Goal: Ask a question

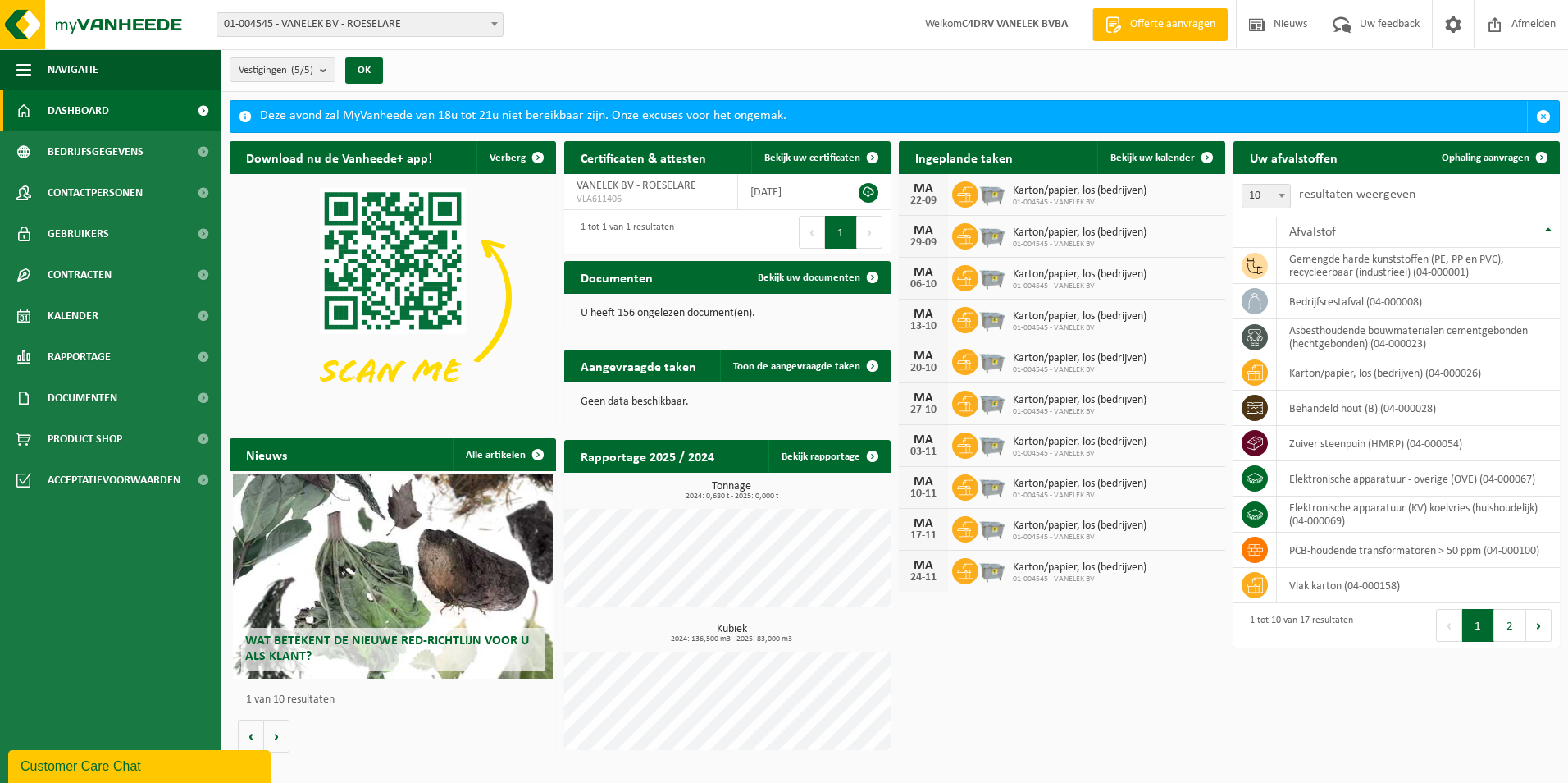
click at [363, 593] on div "Wat betekent de nieuwe RED-richtlijn voor u als klant?" at bounding box center [392, 576] width 320 height 205
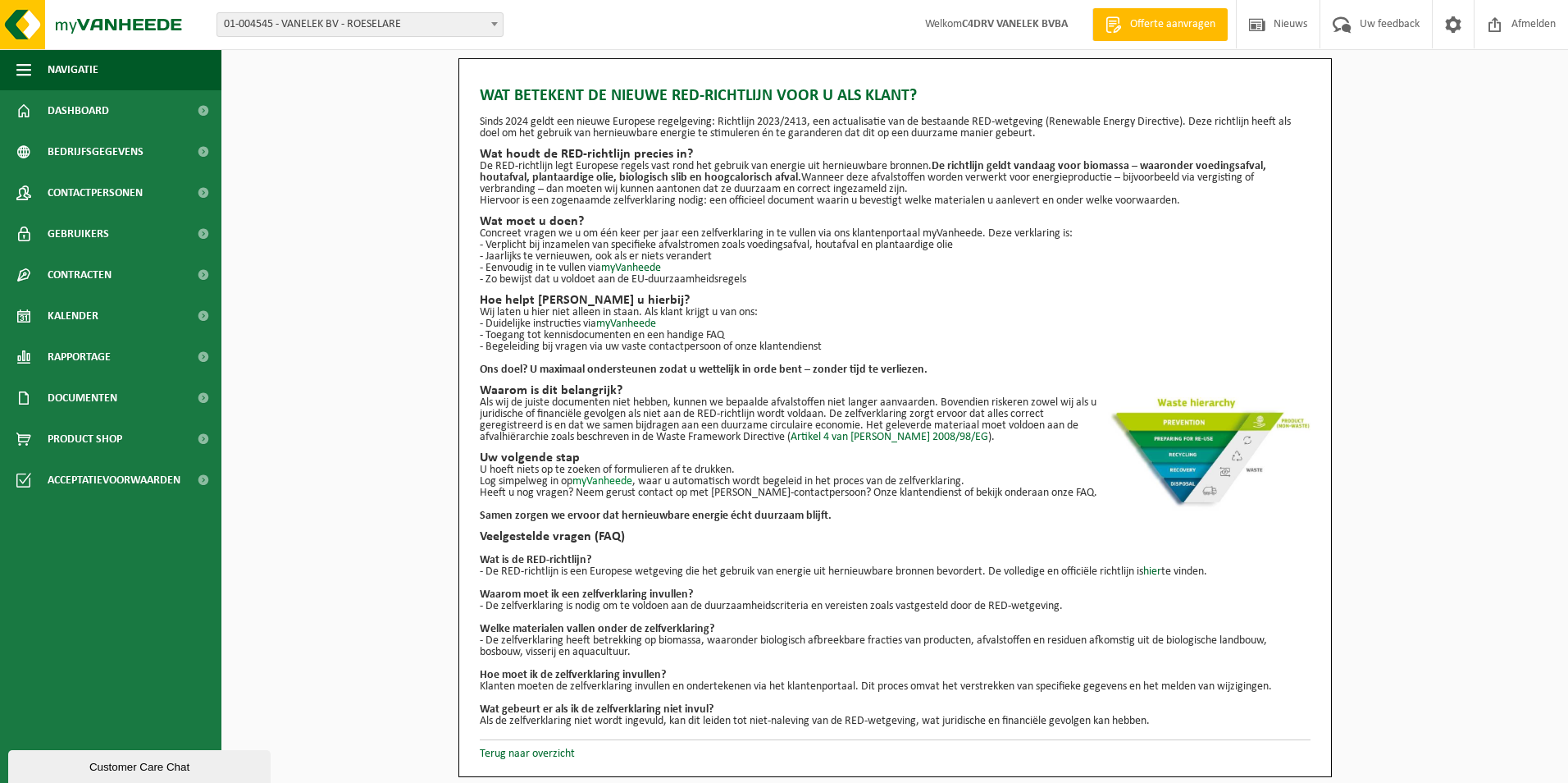
click at [607, 481] on link "myVanheede" at bounding box center [602, 481] width 60 height 12
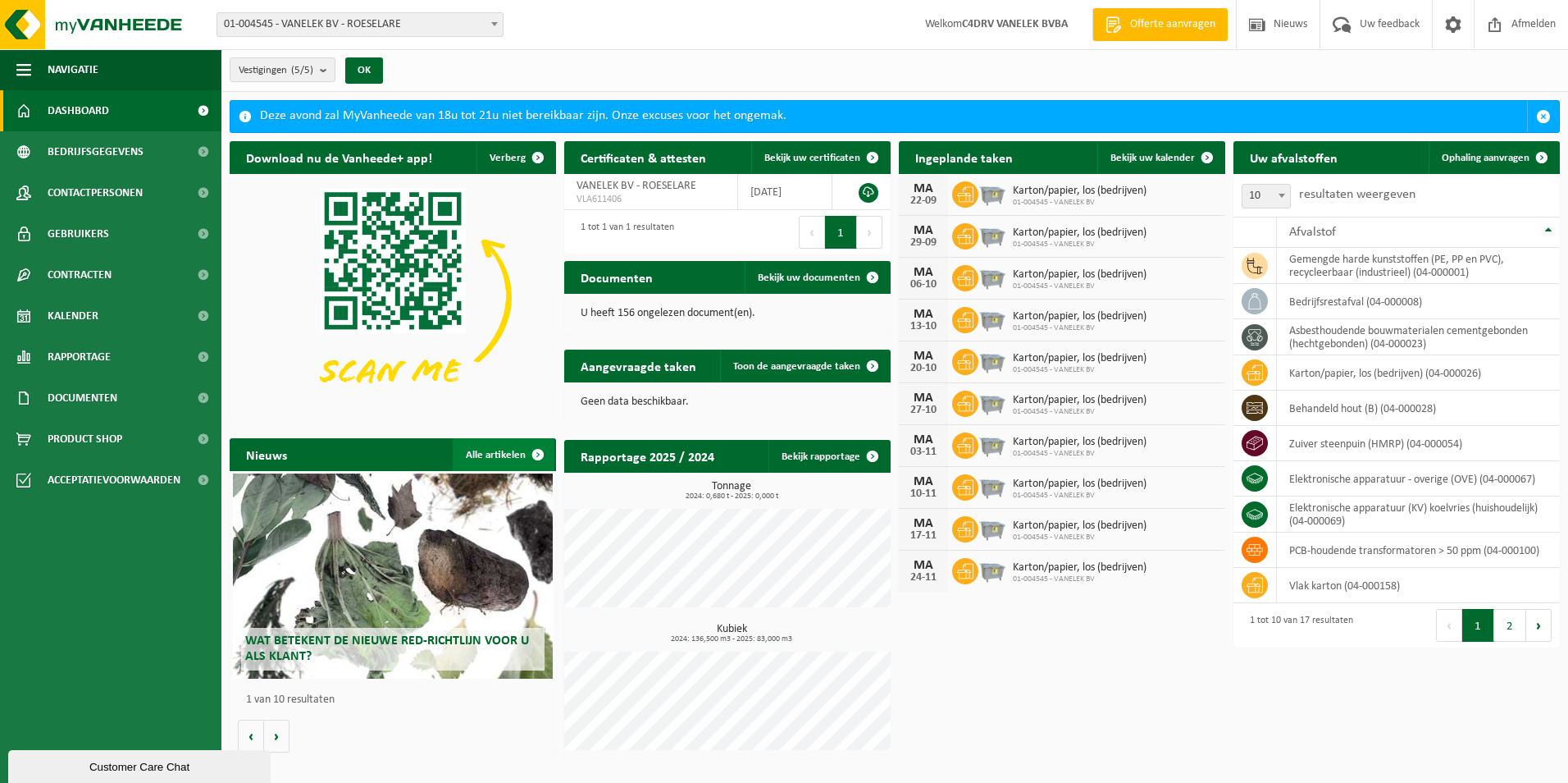
click at [493, 454] on link "Alle artikelen" at bounding box center [503, 454] width 102 height 33
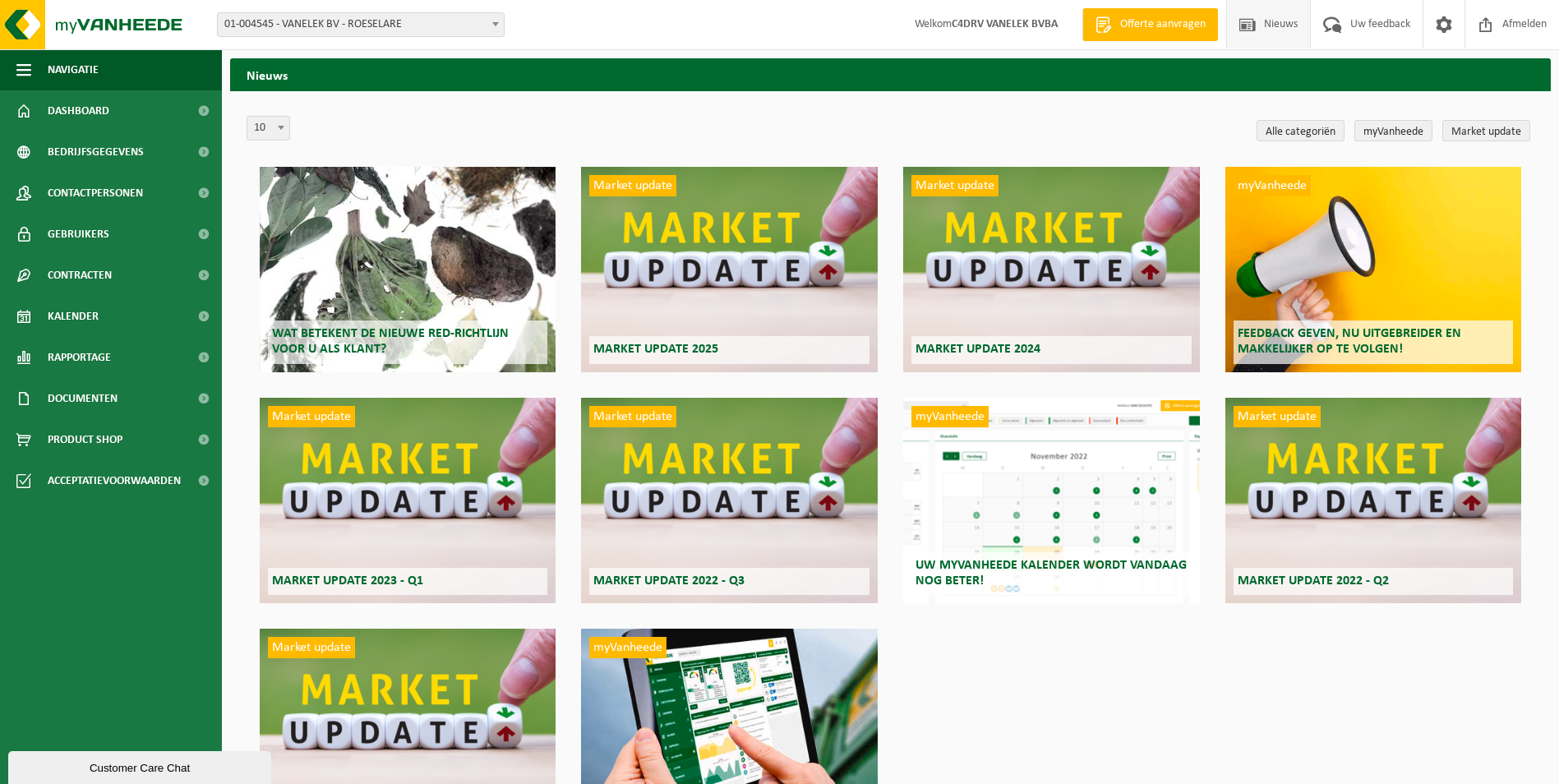
click at [1019, 30] on strong "C4DRV VANELEK BVBA" at bounding box center [1004, 24] width 106 height 12
click at [1000, 16] on span "Welkom C4DRV VANELEK BVBA" at bounding box center [986, 24] width 176 height 49
click at [909, 17] on span "Welkom C4DRV VANELEK BVBA" at bounding box center [986, 24] width 176 height 49
click at [1391, 134] on link "myVanheede" at bounding box center [1393, 130] width 78 height 21
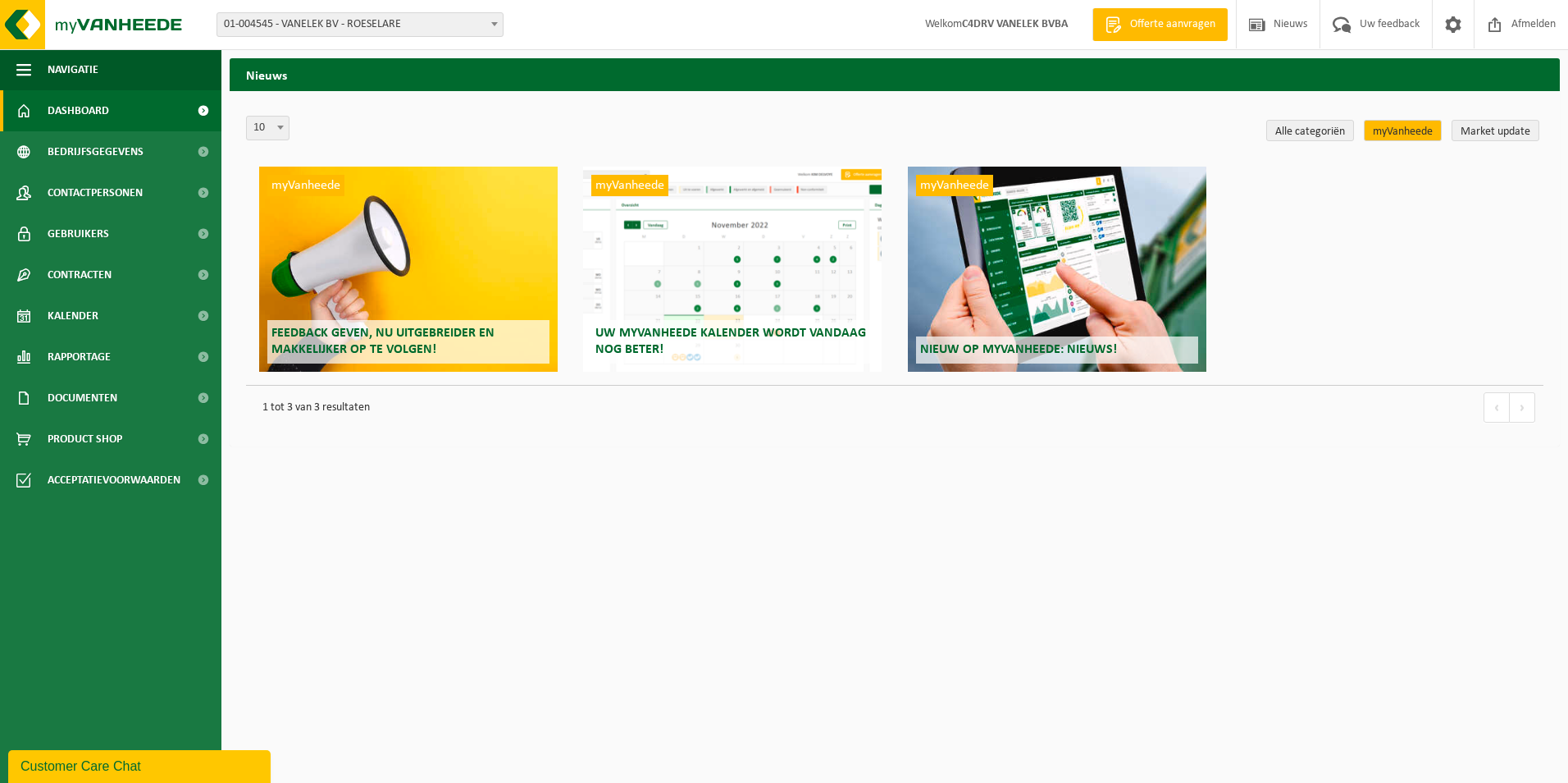
click at [138, 121] on link "Dashboard" at bounding box center [111, 111] width 221 height 41
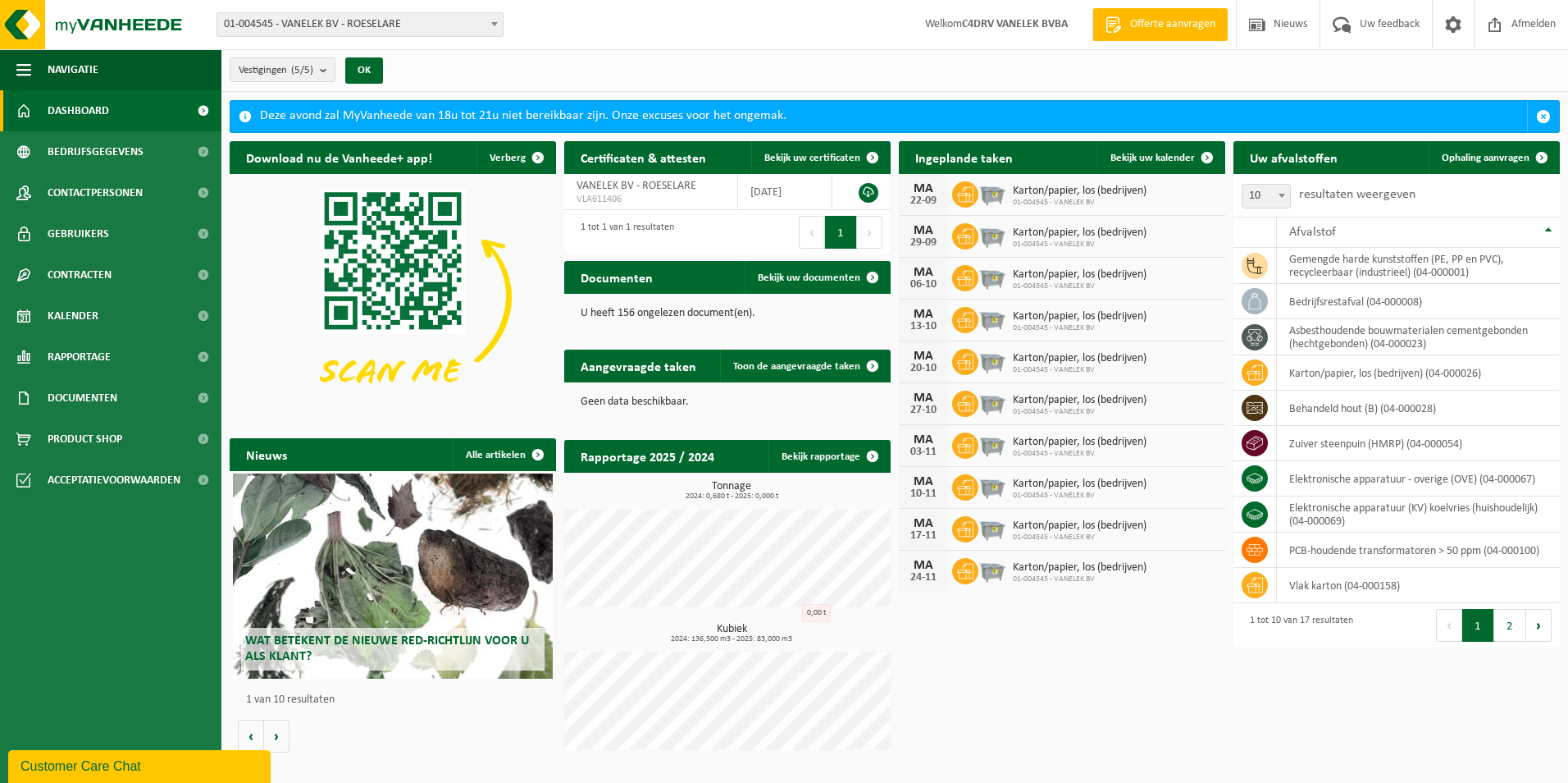
click at [165, 759] on div "Customer Care Chat" at bounding box center [139, 766] width 238 height 19
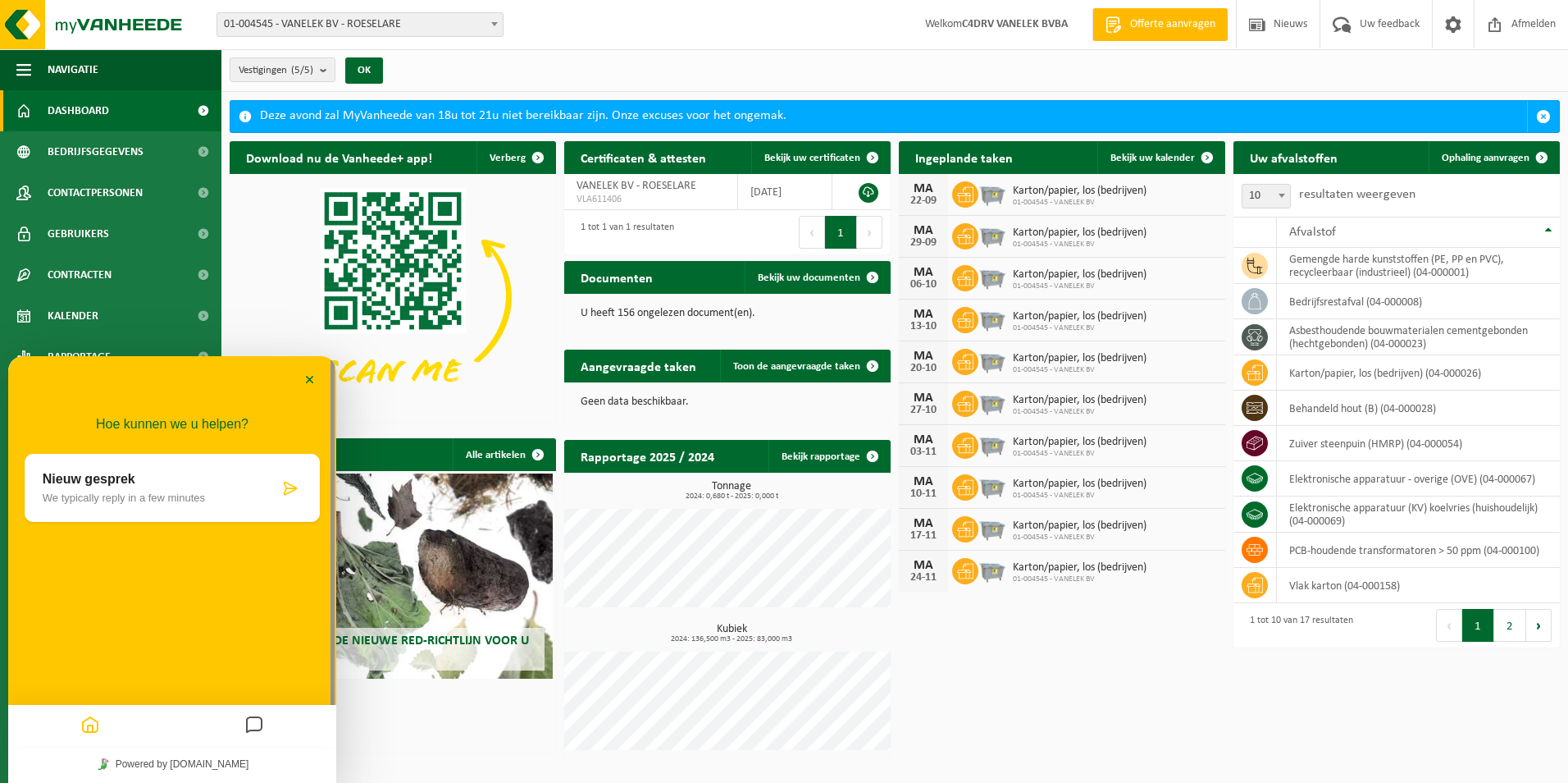
click at [114, 584] on div "Hoe kunnen we u helpen? Nieuw gesprek We typically reply in a few minutes" at bounding box center [172, 506] width 328 height 200
click at [97, 728] on icon "Home" at bounding box center [90, 725] width 19 height 32
click at [259, 727] on icon "Messages" at bounding box center [254, 725] width 19 height 32
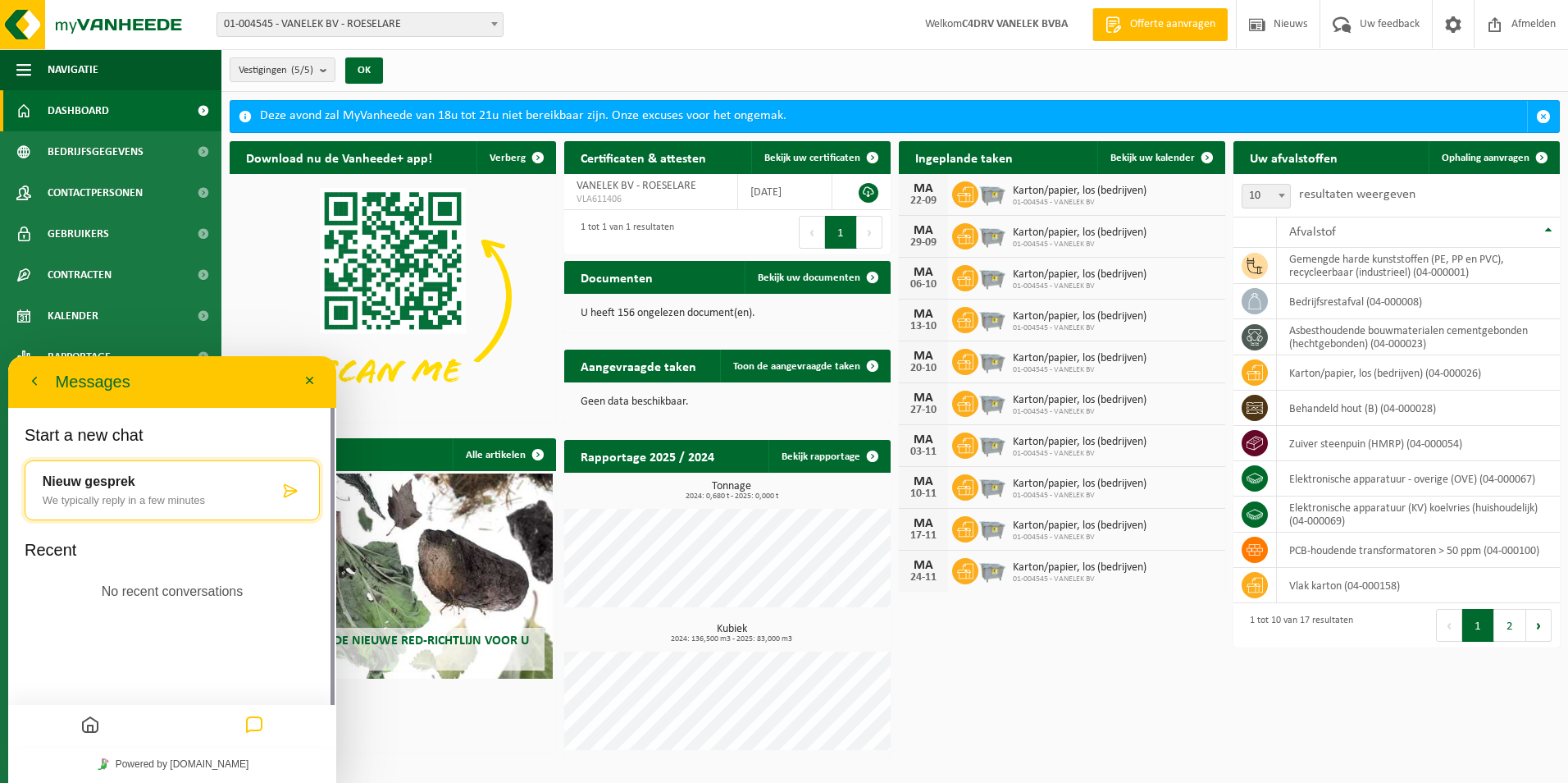
click at [53, 585] on div "Recent No recent conversations" at bounding box center [172, 577] width 295 height 74
click at [182, 586] on p "No recent conversations" at bounding box center [173, 592] width 142 height 21
click at [143, 477] on p "Nieuw gesprek" at bounding box center [160, 481] width 236 height 15
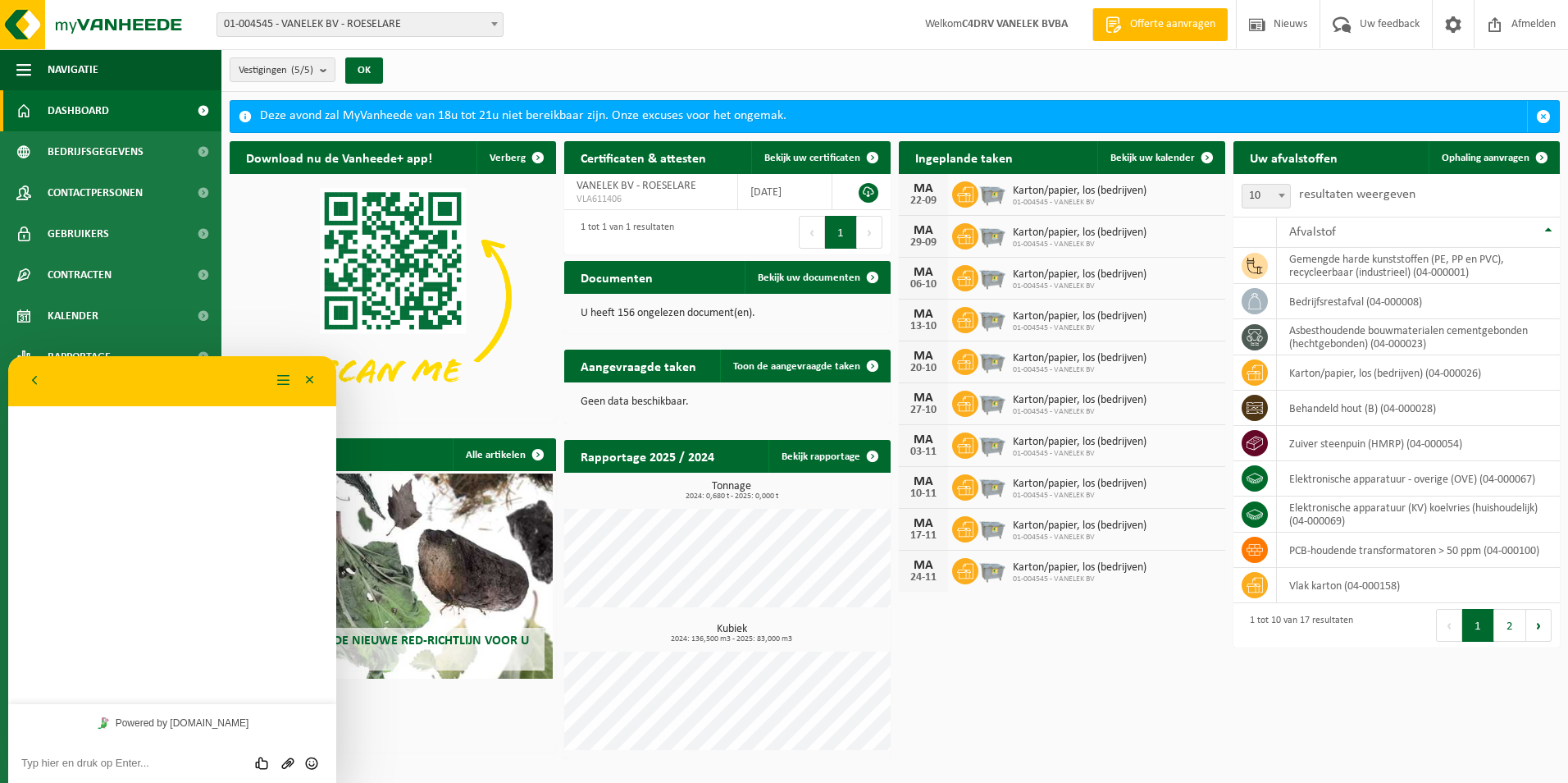
click at [110, 767] on textarea at bounding box center [172, 763] width 302 height 13
type textarea "Waar kan ik de RED verklaring invullen op myVanheede?"
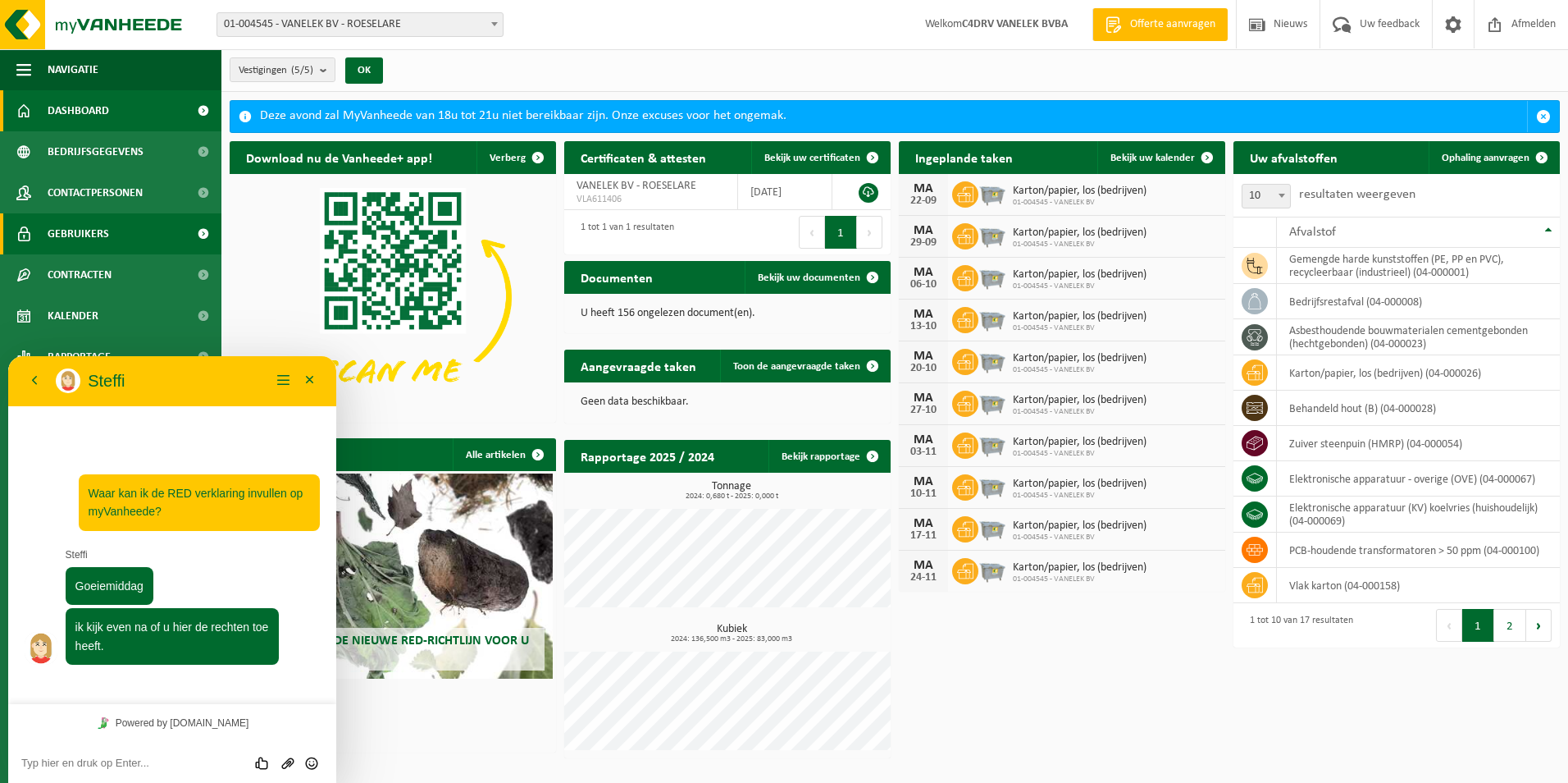
click at [85, 220] on span "Gebruikers" at bounding box center [78, 234] width 61 height 41
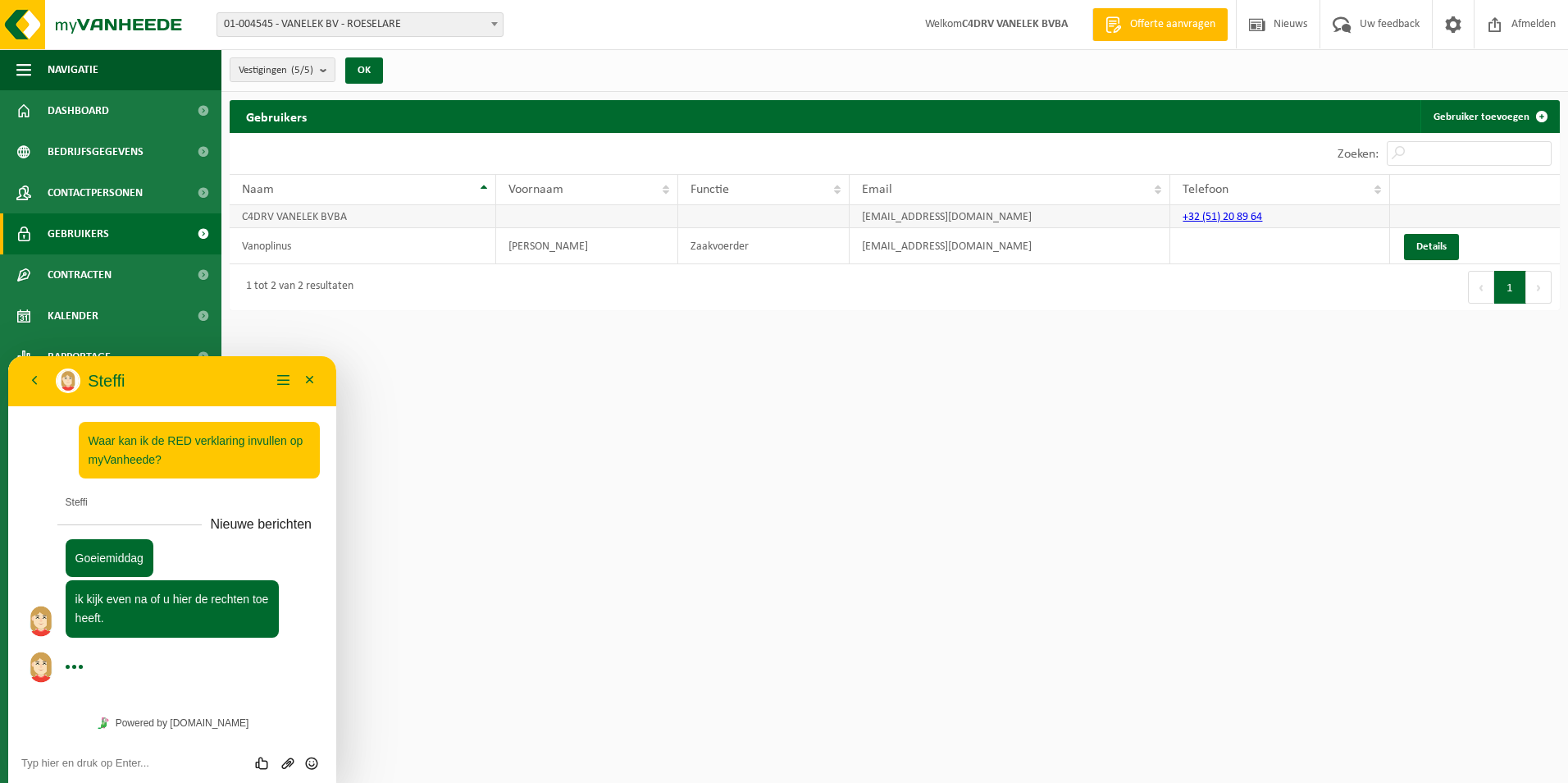
click at [730, 210] on td at bounding box center [764, 217] width 172 height 23
click at [290, 215] on td "C4DRV VANELEK BVBA" at bounding box center [362, 217] width 266 height 23
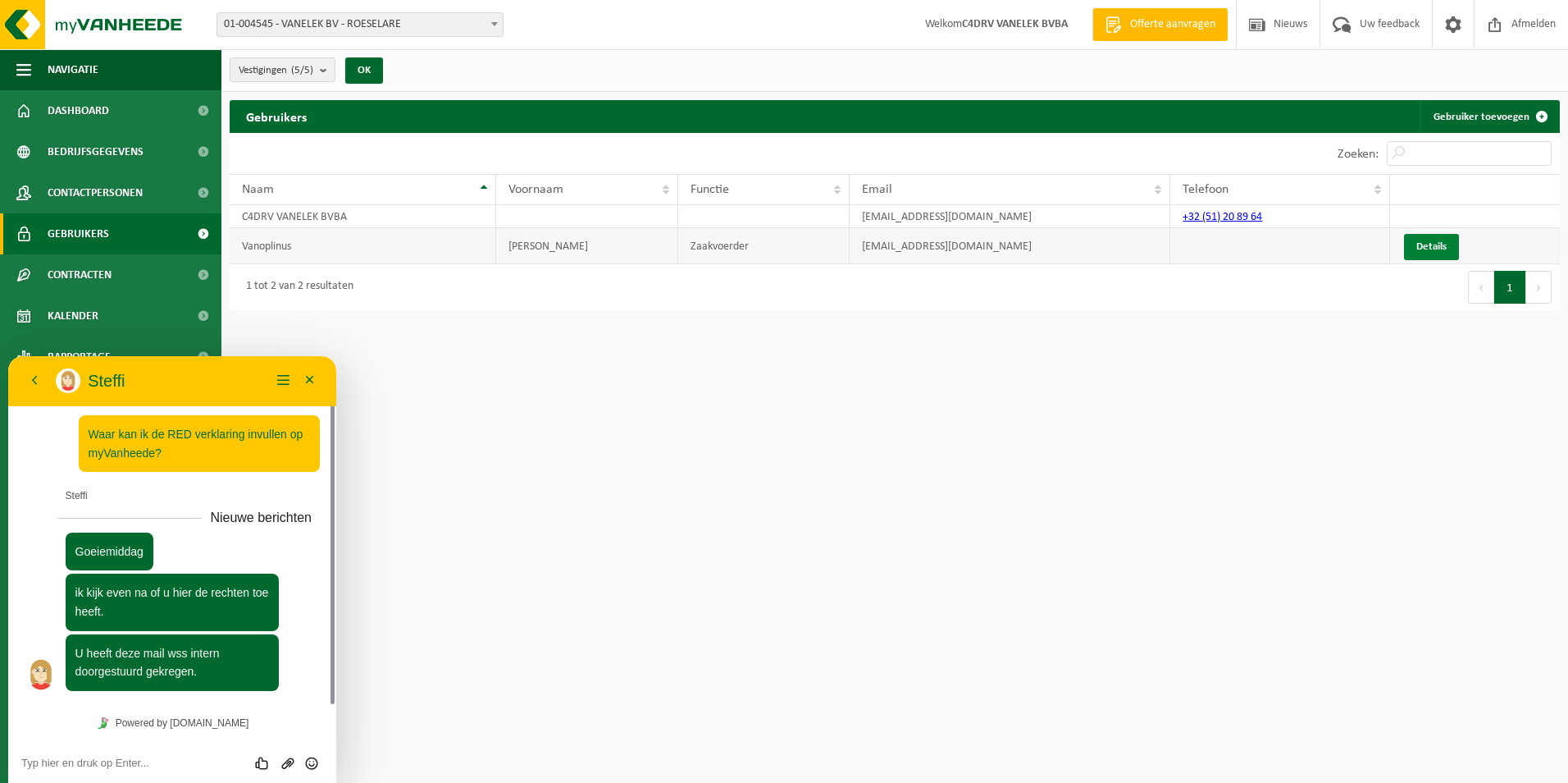
scroll to position [6, 0]
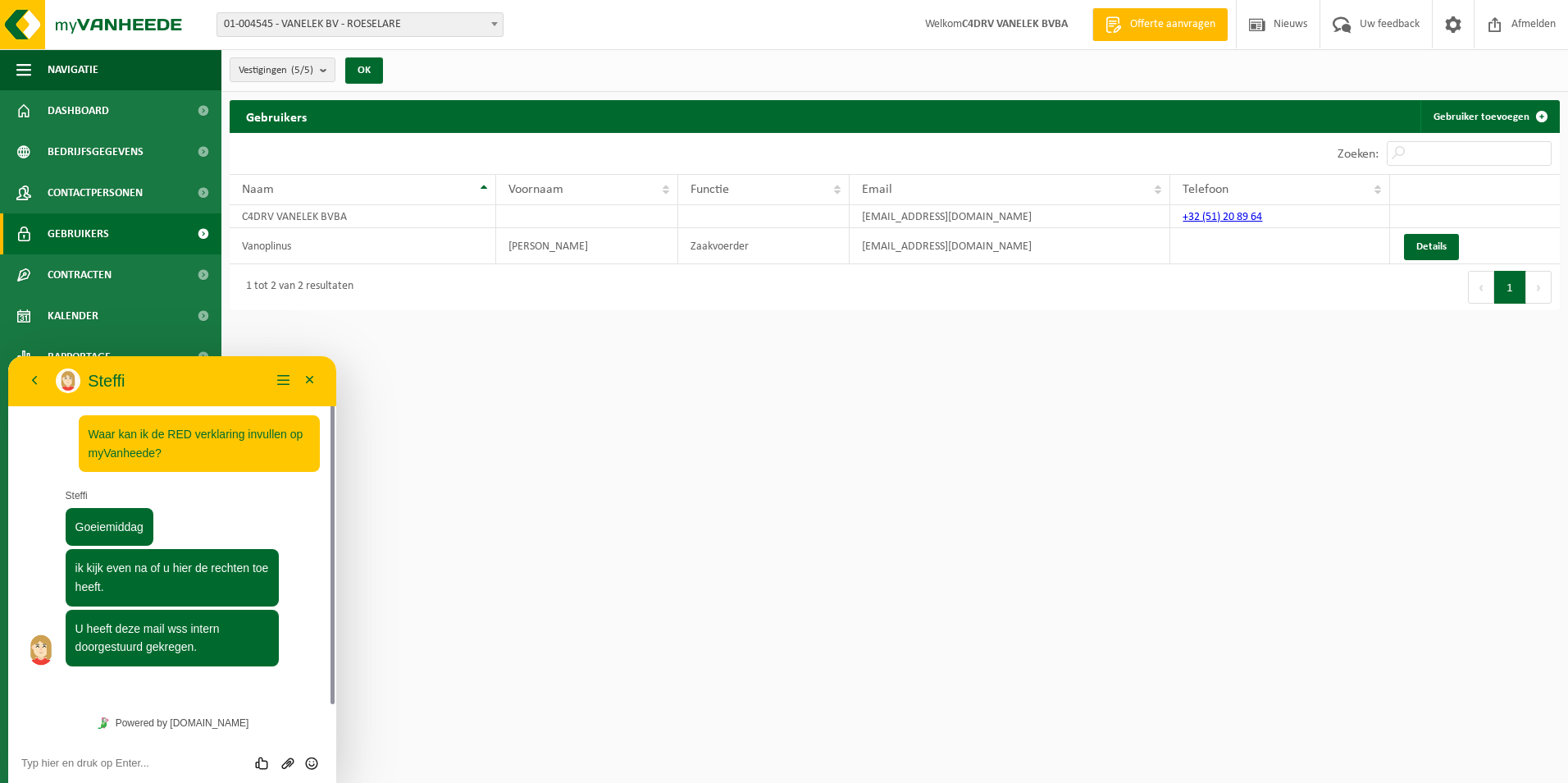
click at [100, 770] on div "Beoordeel deze chat Upload bestand Emoji invoeren" at bounding box center [172, 762] width 328 height 41
click at [96, 762] on textarea at bounding box center [172, 763] width 302 height 13
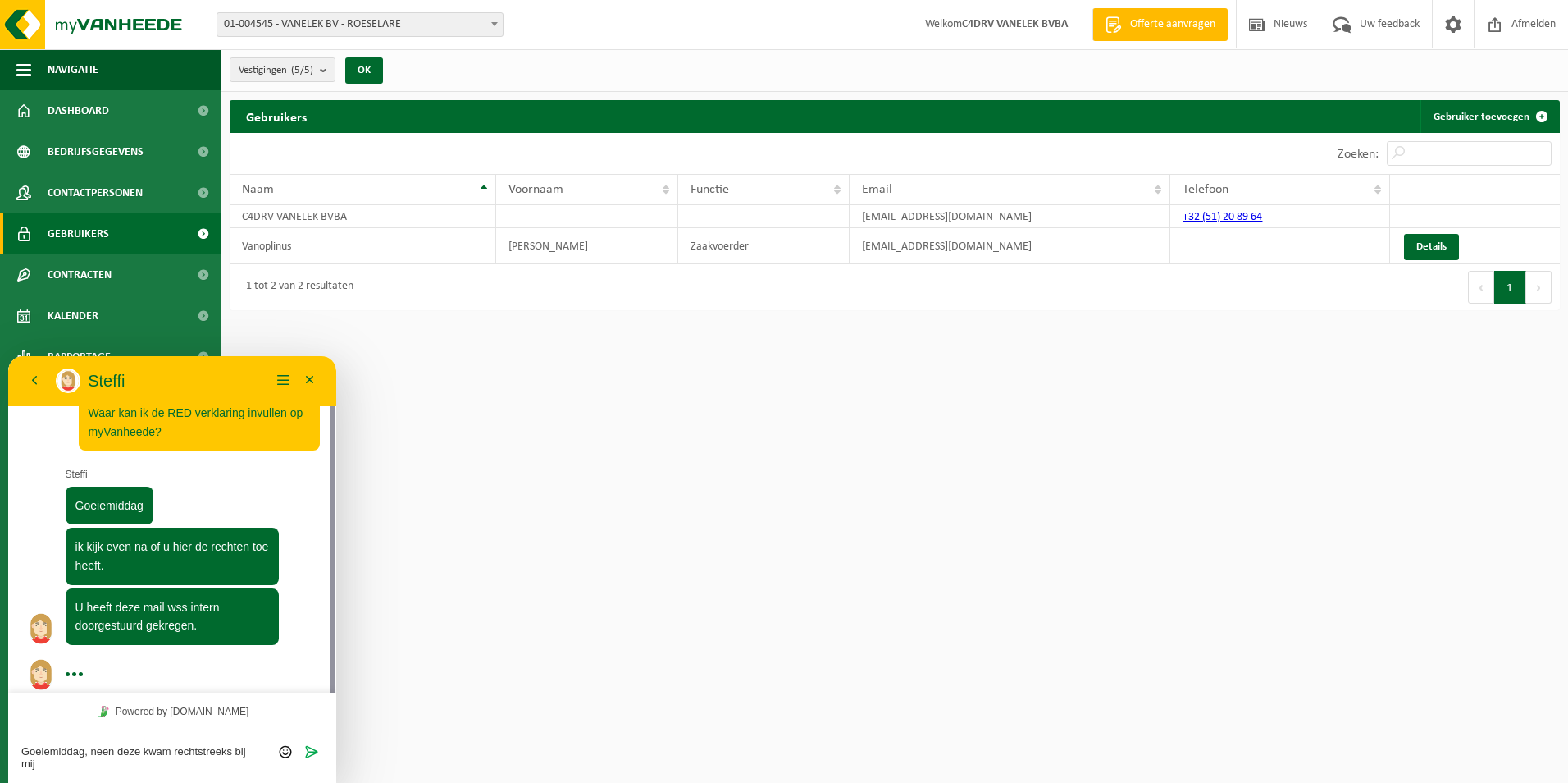
scroll to position [39, 0]
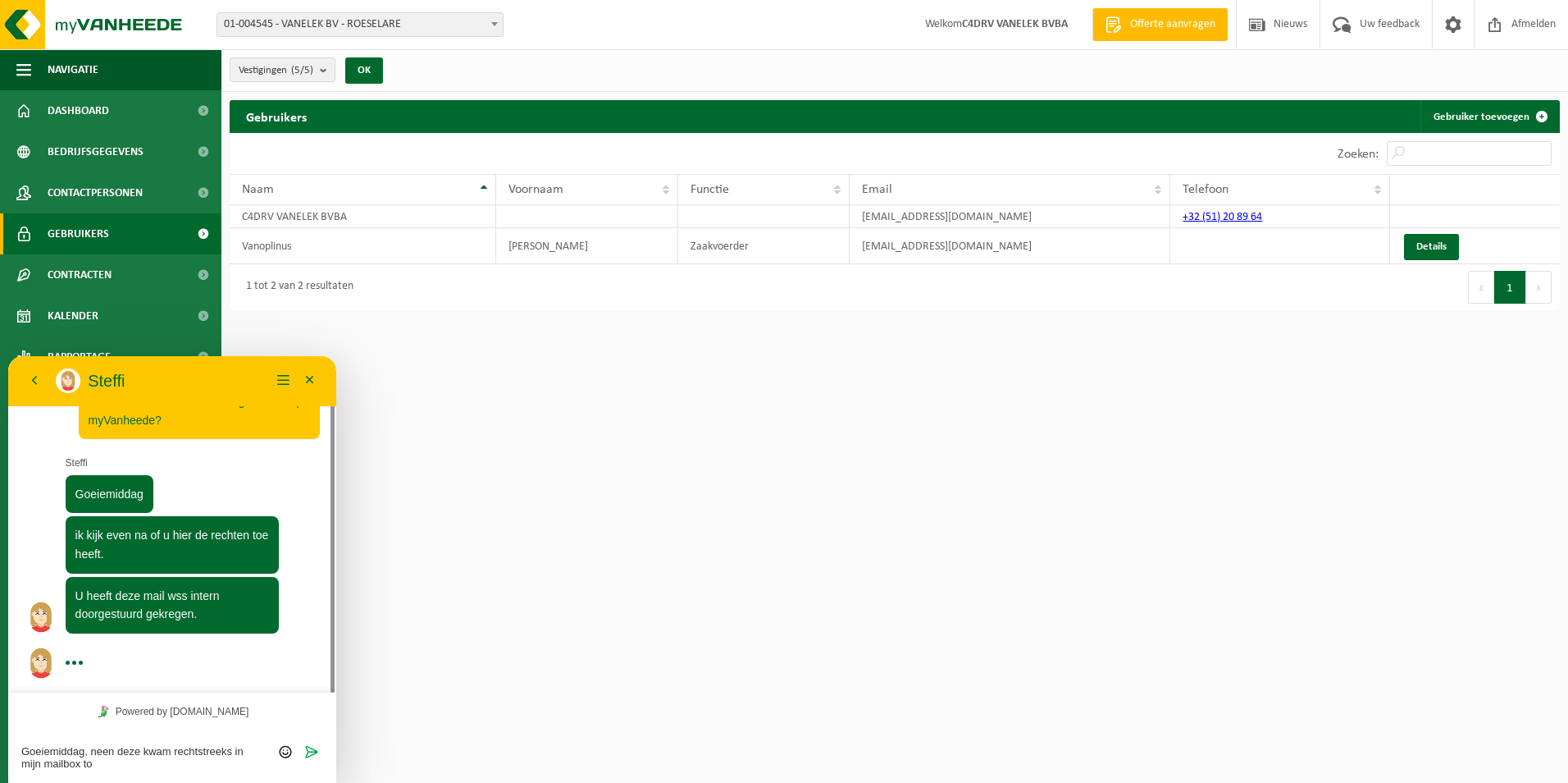
type textarea "Goeiemiddag, neen deze kwam rechtstreeks in mijn mailbox toe"
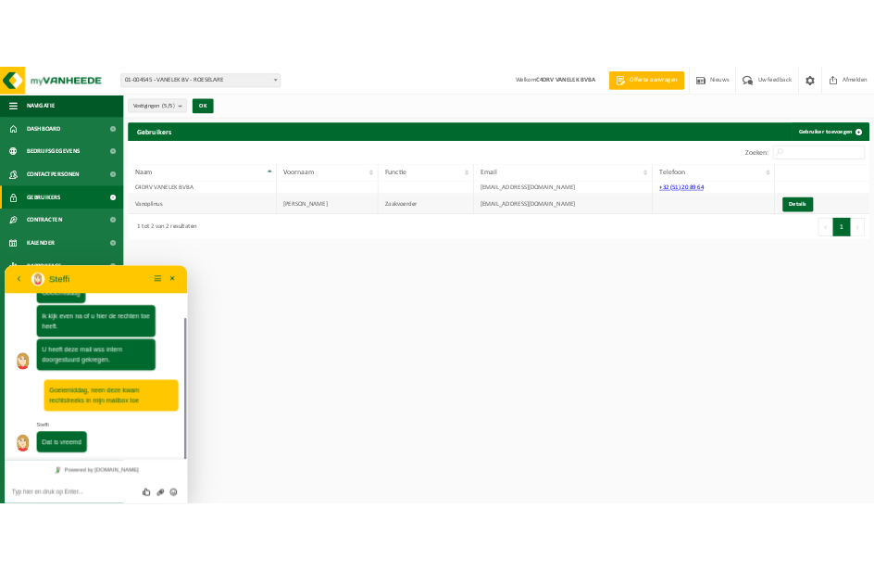
scroll to position [145, 0]
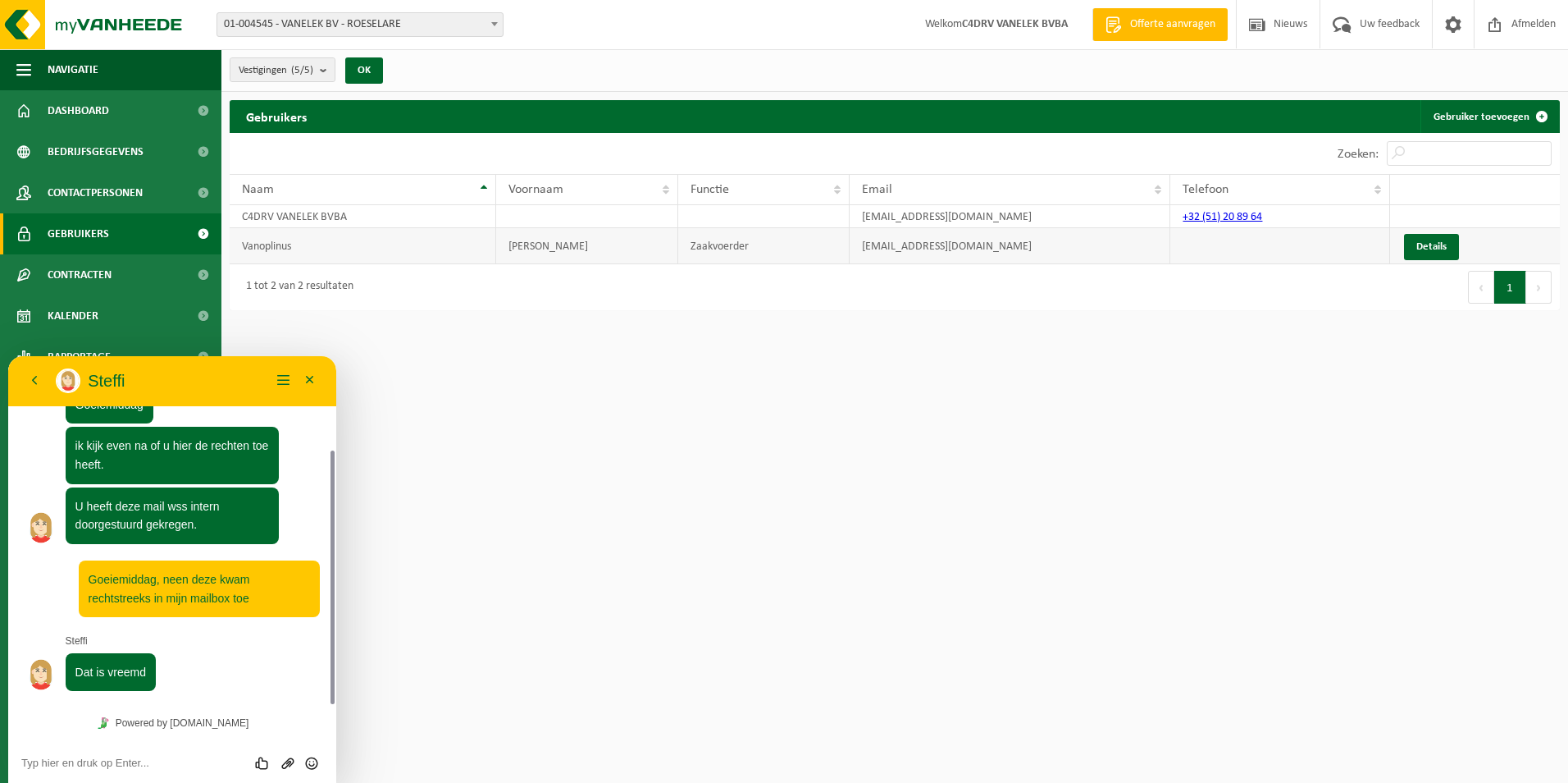
click at [668, 251] on td "[PERSON_NAME]" at bounding box center [587, 245] width 182 height 36
click at [381, 232] on td "Vanoplinus" at bounding box center [362, 245] width 266 height 36
click at [888, 217] on td "[EMAIL_ADDRESS][DOMAIN_NAME]" at bounding box center [1010, 217] width 321 height 23
click at [337, 217] on td "C4DRV VANELEK BVBA" at bounding box center [362, 217] width 266 height 23
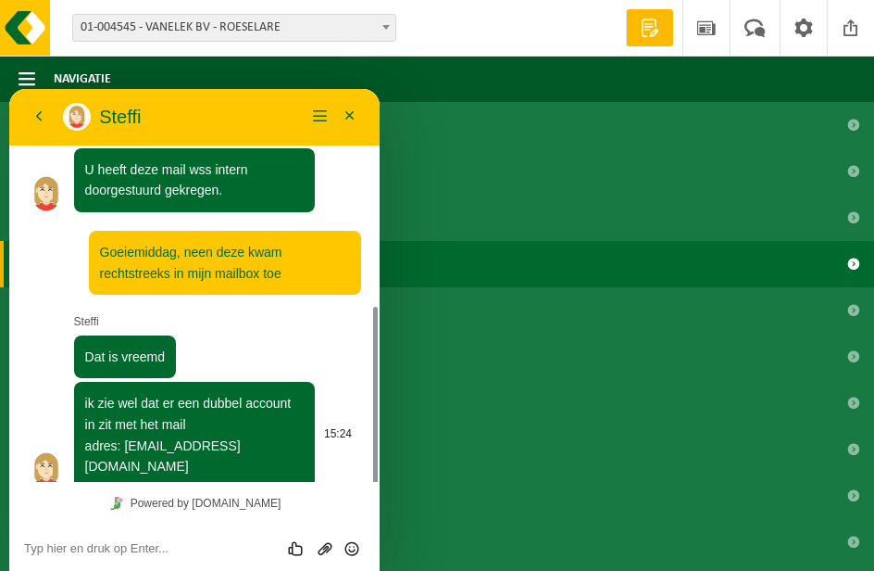
scroll to position [286, 0]
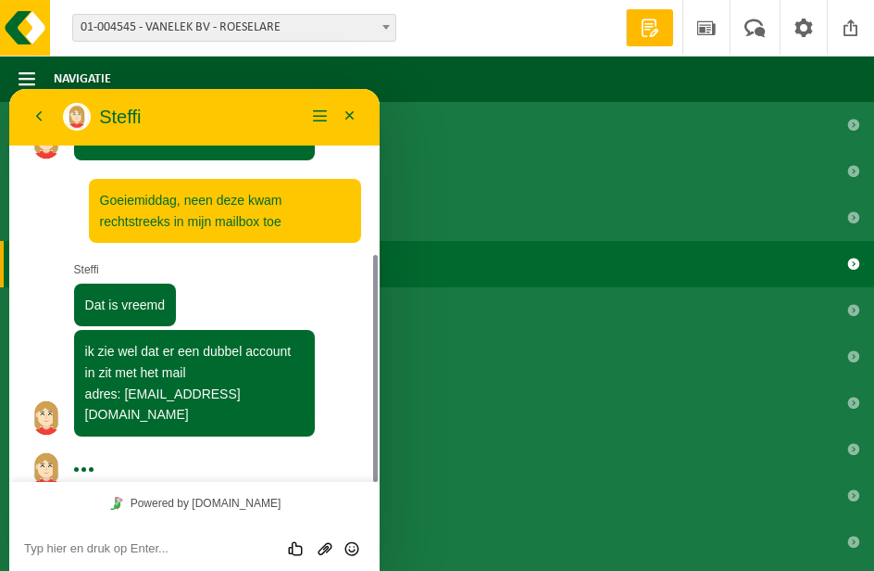
click at [114, 551] on textarea at bounding box center [194, 548] width 341 height 15
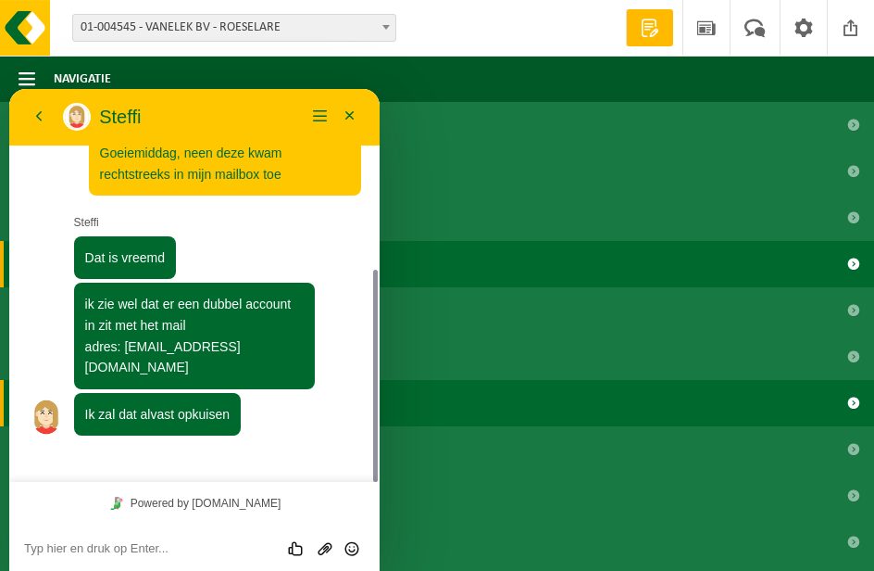
scroll to position [282, 0]
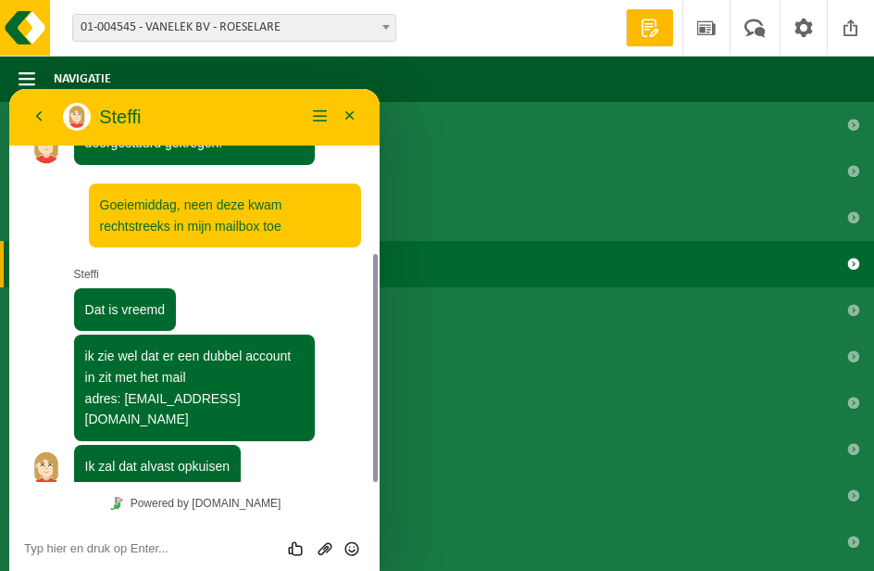
click at [386, 14] on span "01-004545 - VANELEK BV - ROESELARE" at bounding box center [234, 28] width 324 height 28
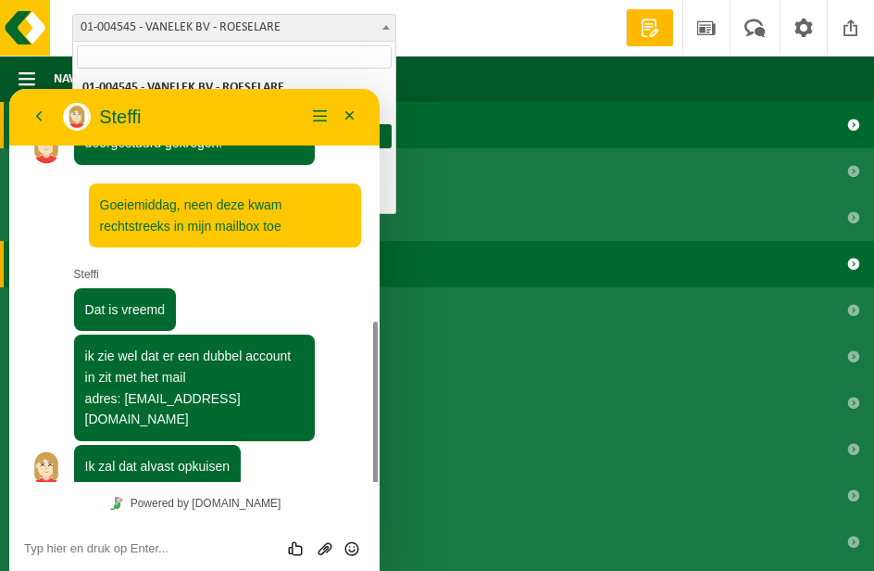
scroll to position [333, 0]
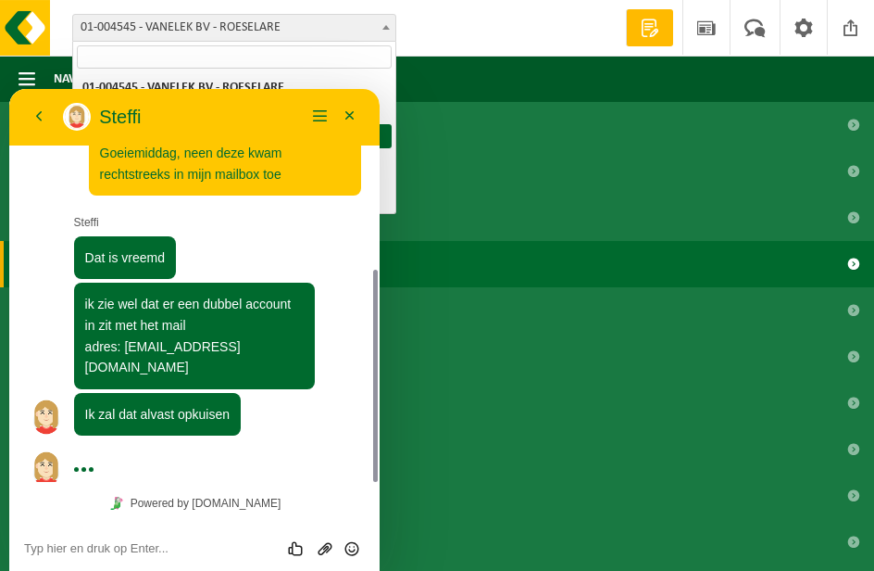
drag, startPoint x: 138, startPoint y: 546, endPoint x: 149, endPoint y: 550, distance: 12.0
click at [138, 546] on textarea at bounding box center [194, 548] width 341 height 15
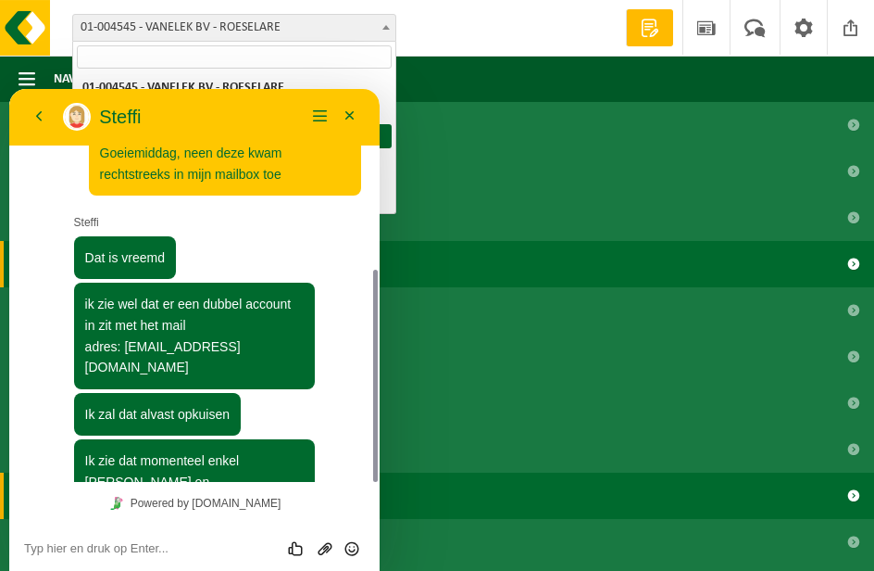
scroll to position [422, 0]
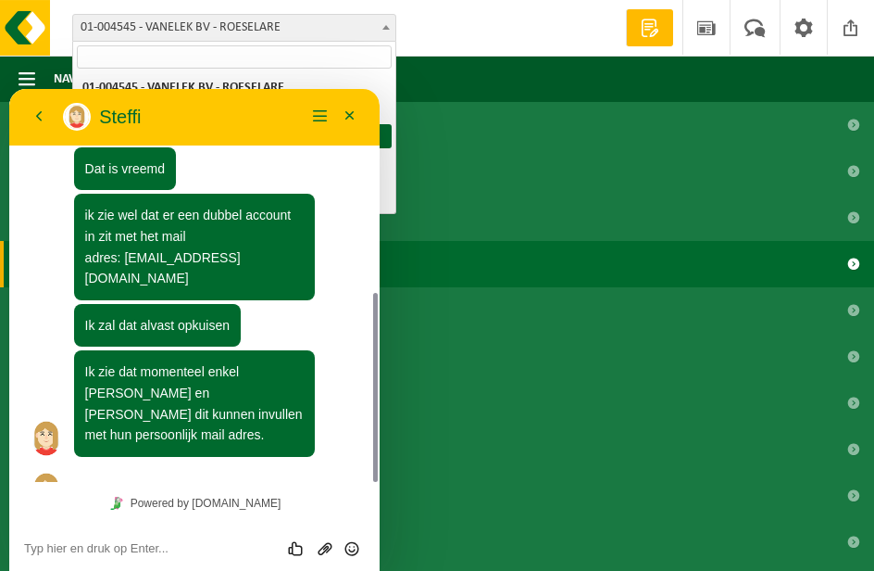
drag, startPoint x: 72, startPoint y: 535, endPoint x: 70, endPoint y: 545, distance: 9.4
click at [70, 536] on div "Beoordeel deze chat Upload bestand Emoji invoeren" at bounding box center [194, 547] width 370 height 46
click at [74, 557] on div "Beoordeel deze chat Upload bestand Emoji invoeren" at bounding box center [194, 547] width 370 height 46
click at [73, 549] on textarea at bounding box center [194, 548] width 341 height 15
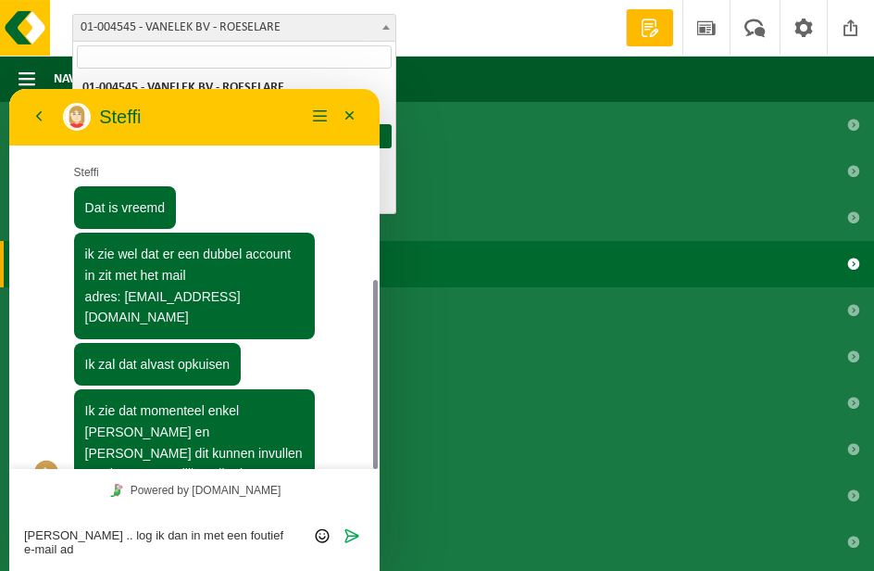
scroll to position [435, 0]
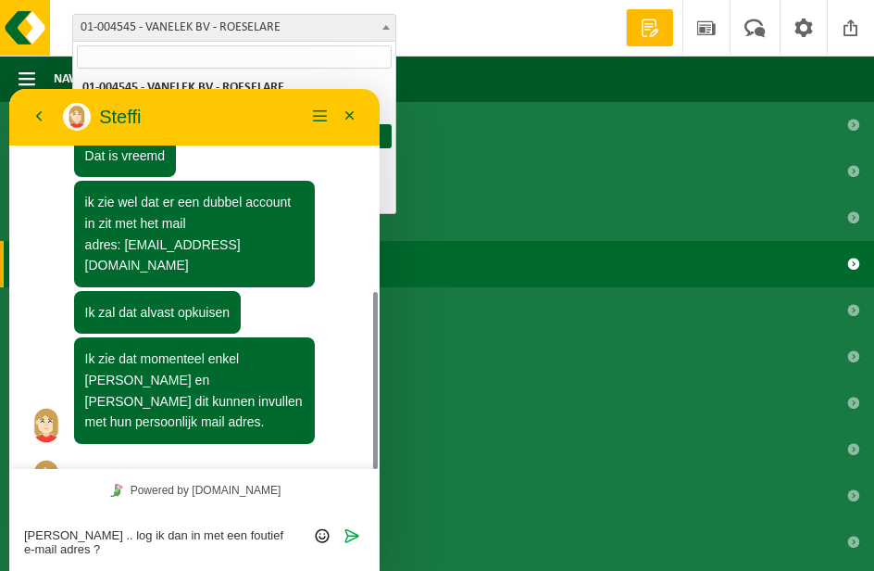
type textarea "[PERSON_NAME] .. log ik dan in met een foutief e-mail adres ?"
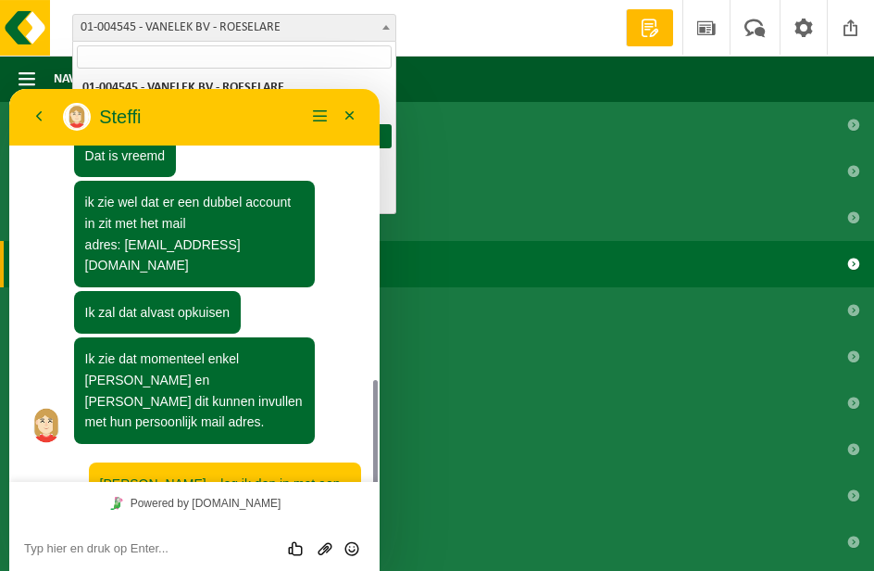
scroll to position [505, 0]
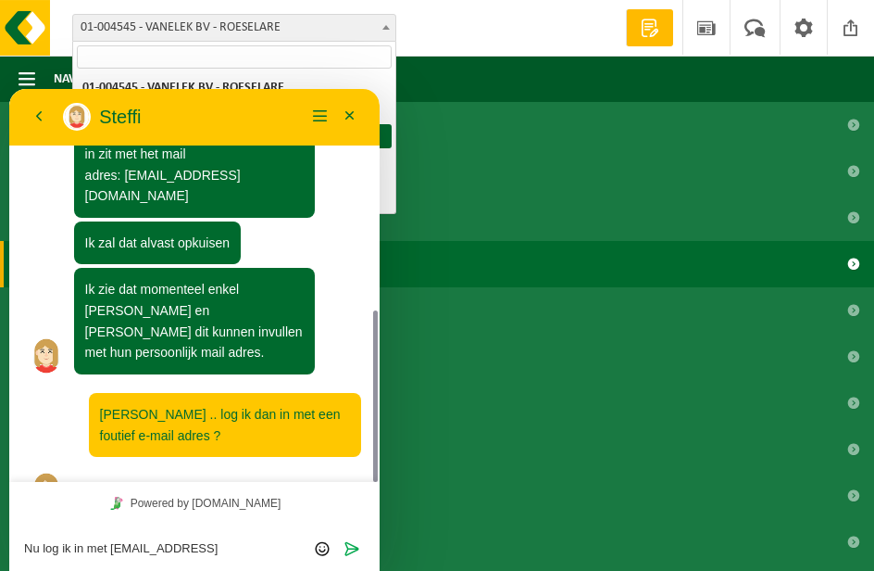
type textarea "Nu log ik in met [EMAIL_ADDRESS][DOMAIN_NAME]"
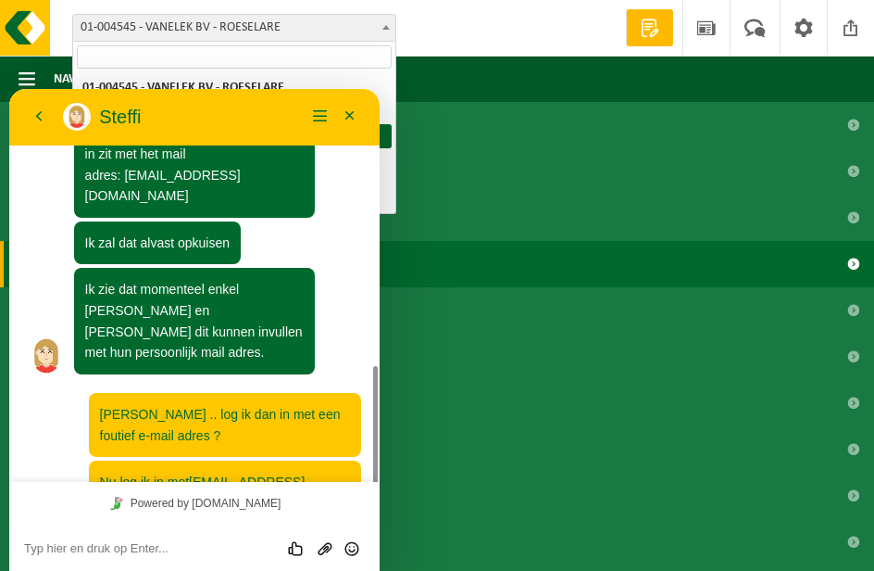
scroll to position [552, 0]
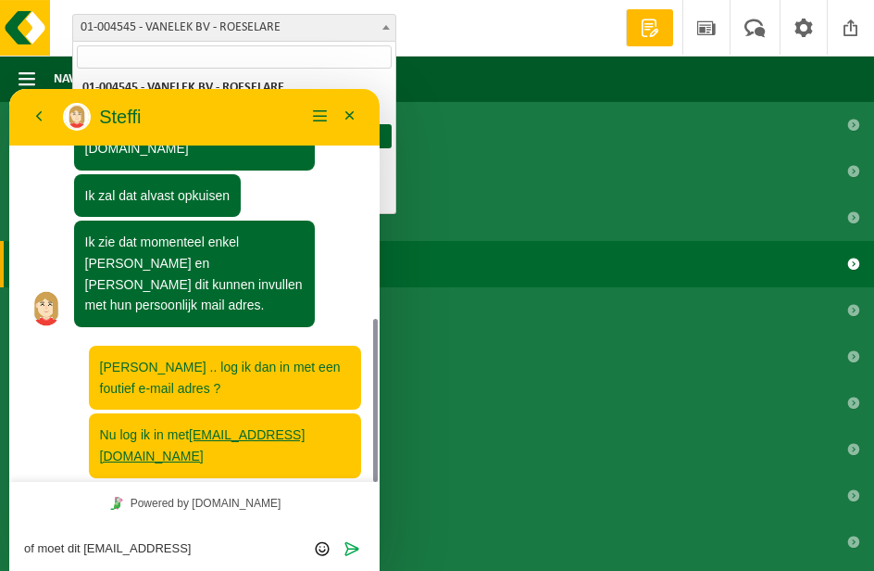
type textarea "of moet dit [EMAIL_ADDRESS][DOMAIN_NAME] zijn?"
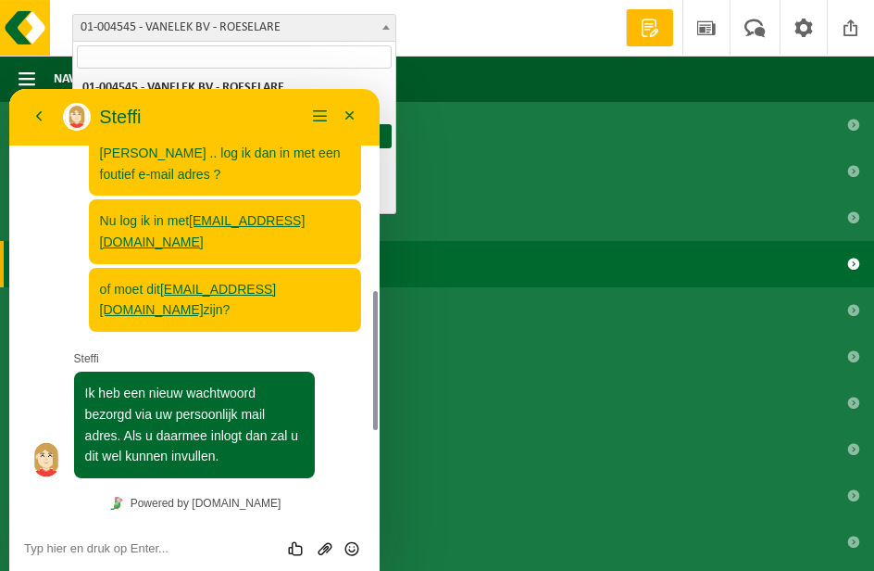
scroll to position [714, 0]
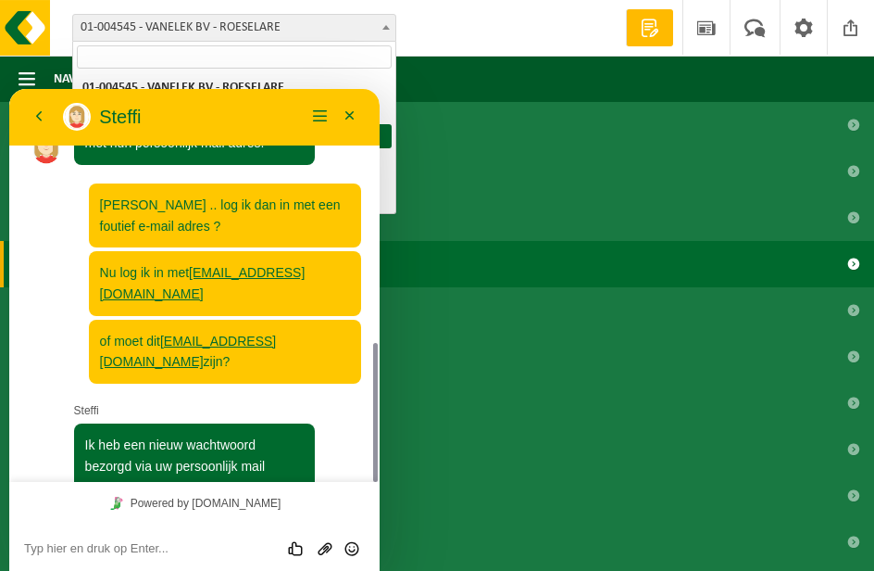
click at [143, 524] on div "Beoordeel deze chat Upload bestand Emoji invoeren" at bounding box center [194, 547] width 370 height 46
click at [167, 546] on textarea at bounding box center [194, 548] width 341 height 15
type textarea "yes, gelukt. Dank je"
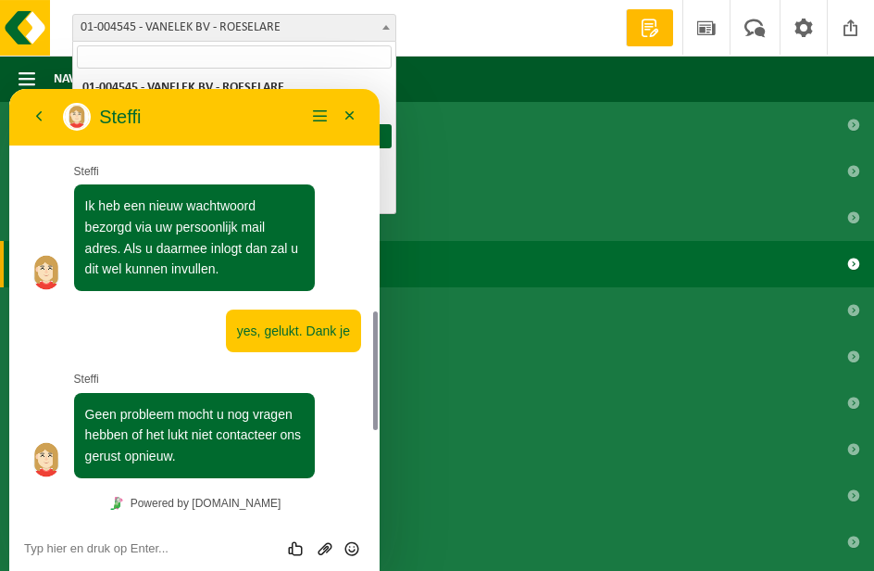
scroll to position [901, 0]
